Goal: Task Accomplishment & Management: Manage account settings

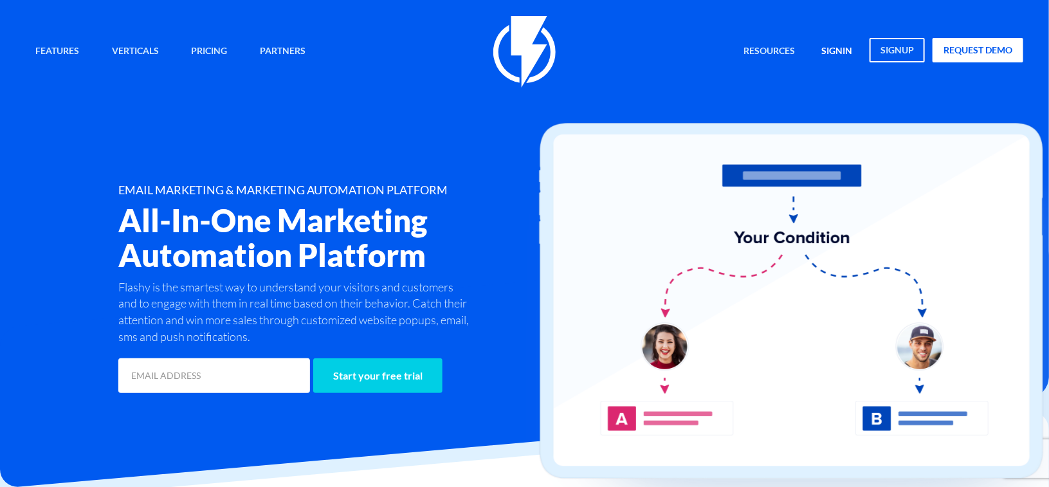
click at [832, 50] on link "signin" at bounding box center [837, 52] width 50 height 28
click at [833, 49] on link "signin" at bounding box center [837, 52] width 50 height 28
